Goal: Transaction & Acquisition: Obtain resource

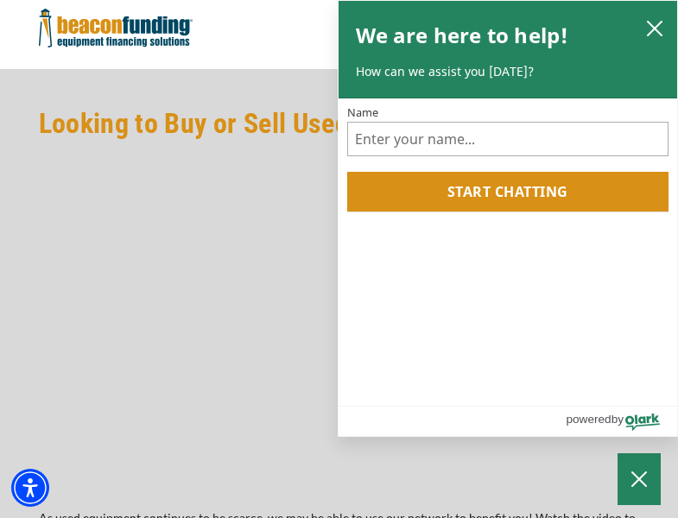
scroll to position [1468, 0]
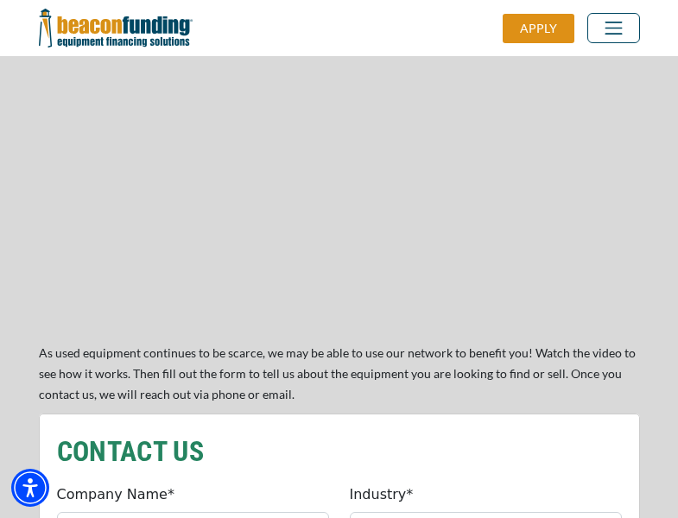
scroll to position [1468, 0]
